Goal: Check status

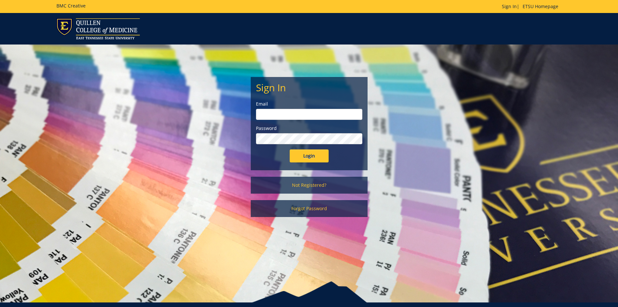
type input "[EMAIL_ADDRESS][DOMAIN_NAME]"
click at [300, 161] on input "Login" at bounding box center [309, 155] width 39 height 13
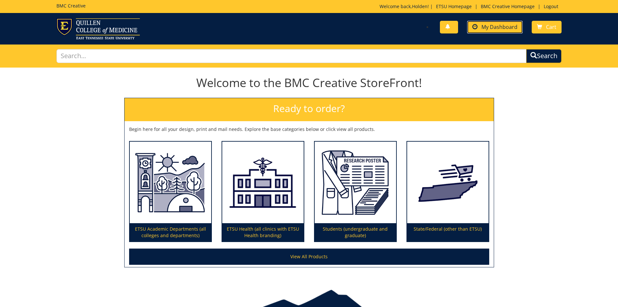
click at [505, 26] on span "My Dashboard" at bounding box center [500, 26] width 36 height 7
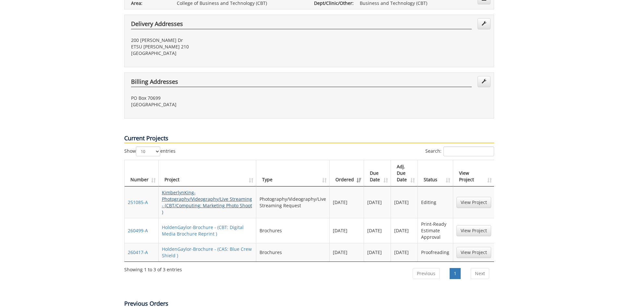
scroll to position [195, 0]
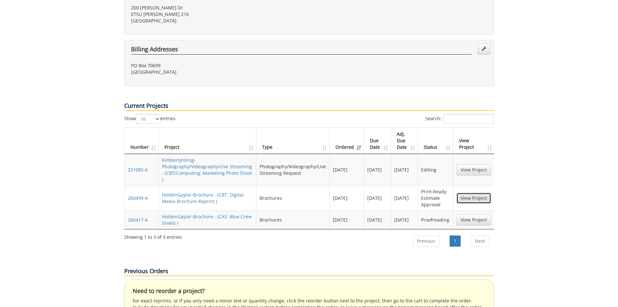
click at [469, 193] on link "View Project" at bounding box center [474, 198] width 35 height 11
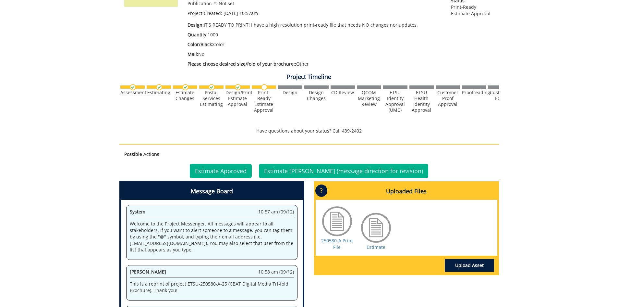
scroll to position [67, 0]
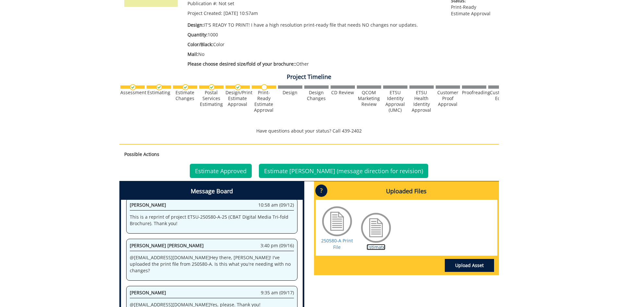
click at [376, 247] on link "Estimate" at bounding box center [376, 247] width 19 height 6
click at [231, 166] on link "Estimate Approved" at bounding box center [221, 171] width 62 height 14
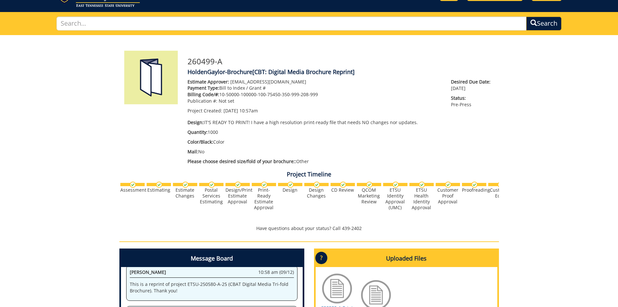
scroll to position [97, 0]
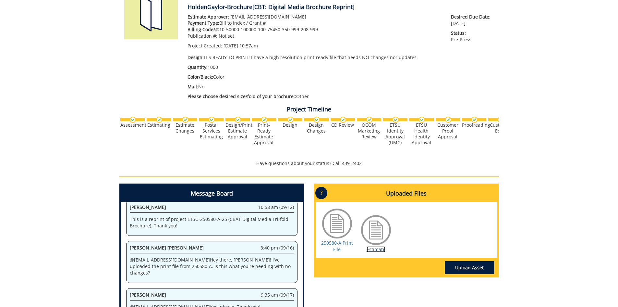
click at [379, 246] on link "Estimate" at bounding box center [376, 249] width 19 height 6
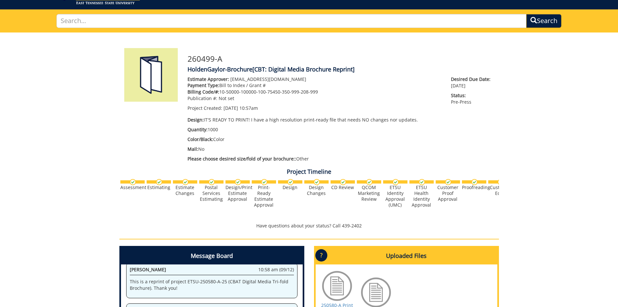
scroll to position [3, 0]
